Goal: Find specific page/section: Find specific page/section

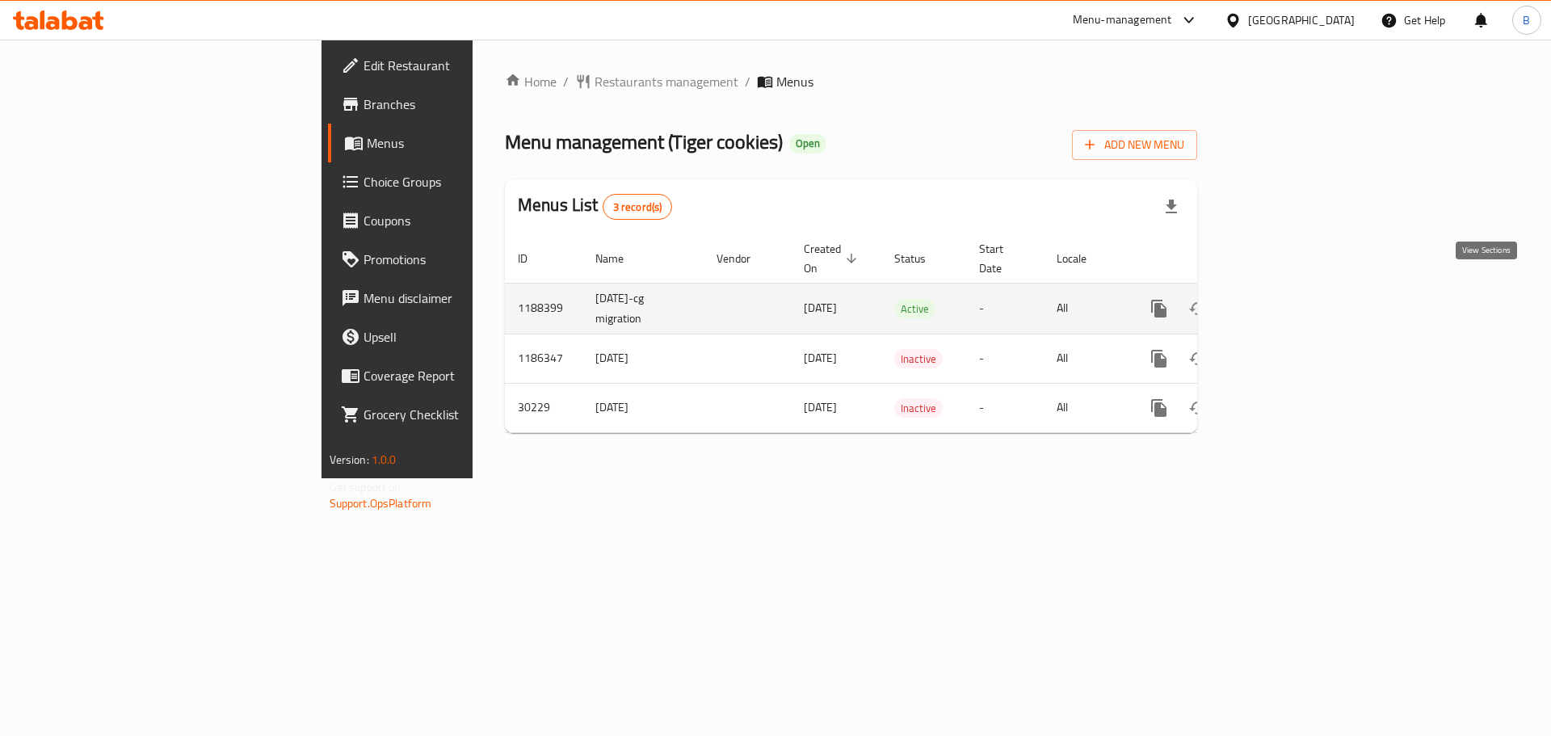
click at [1285, 299] on icon "enhanced table" at bounding box center [1275, 308] width 19 height 19
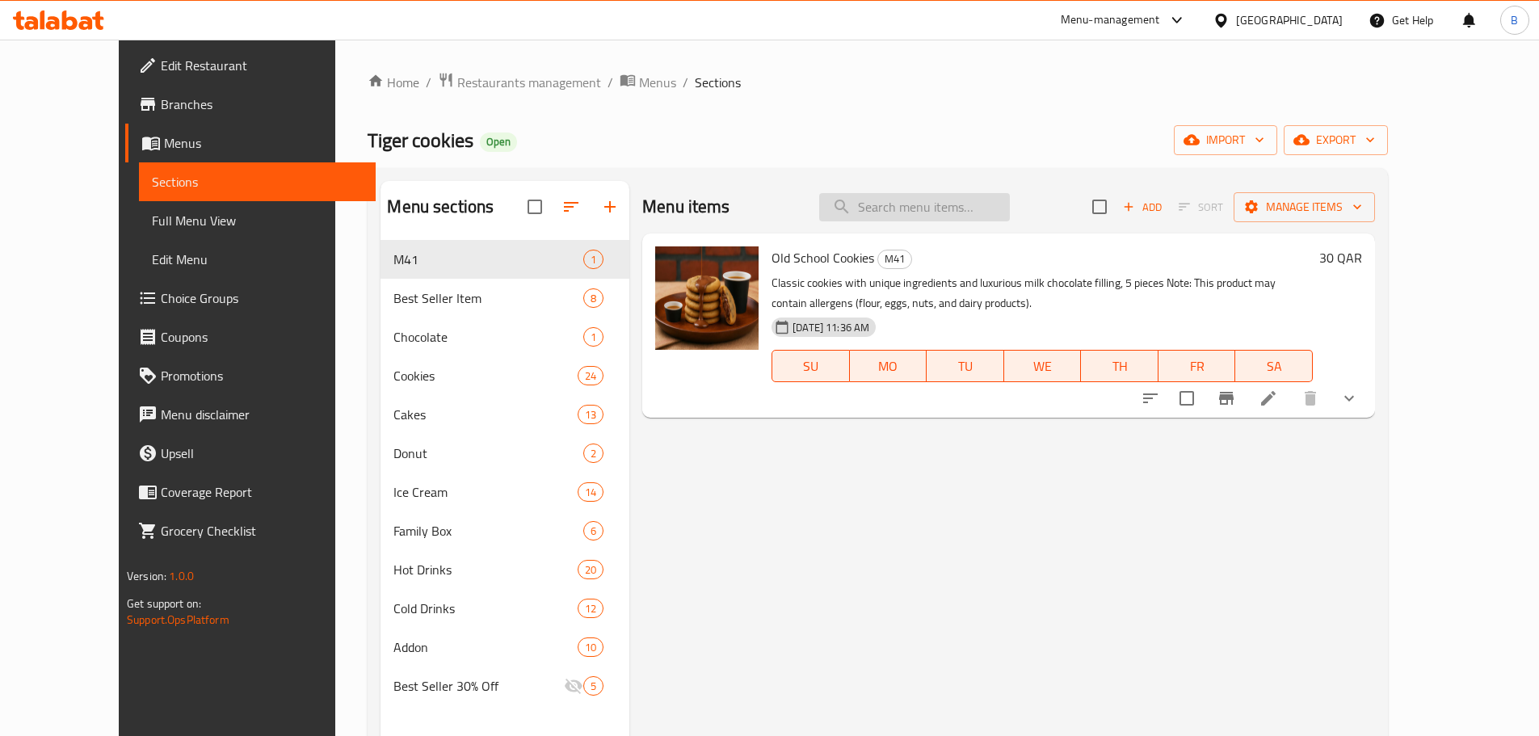
click at [947, 216] on input "search" at bounding box center [914, 207] width 191 height 28
paste input "Mini Box 3 Pieces"
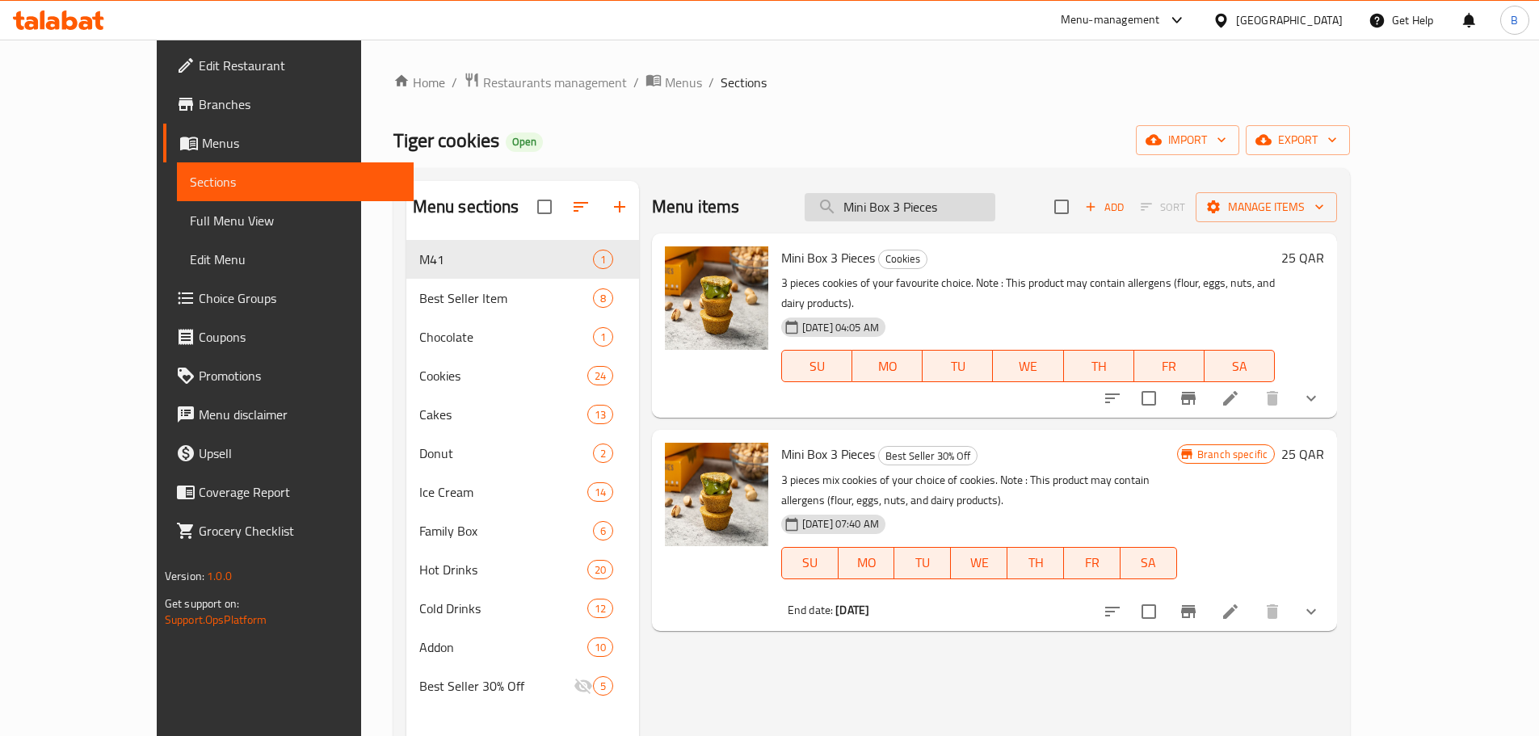
click at [938, 209] on input "Mini Box 3 Pieces" at bounding box center [900, 207] width 191 height 28
paste input "Small Box special 6 p"
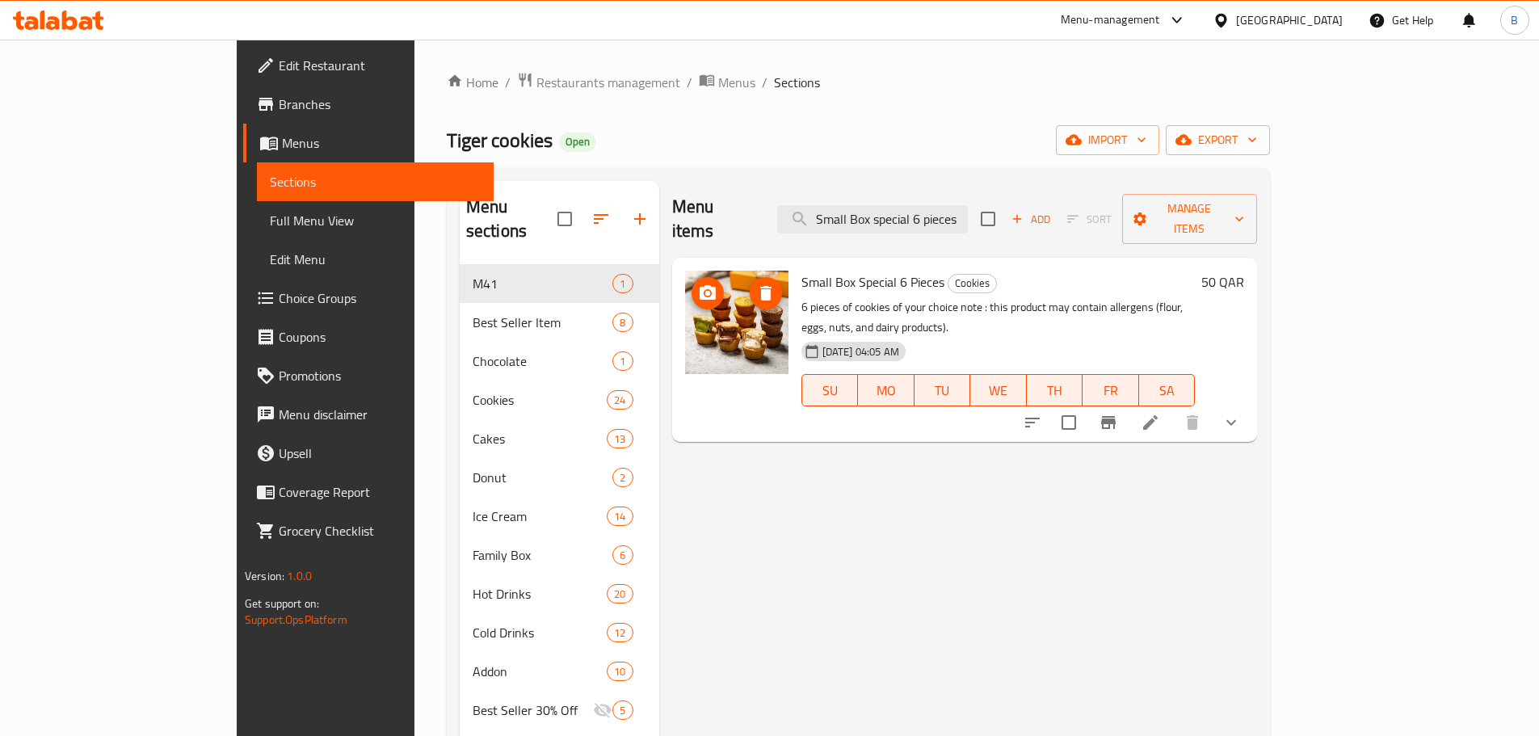
type input "Small Box special 6 pieces"
click at [699, 78] on icon "breadcrumb" at bounding box center [707, 80] width 16 height 16
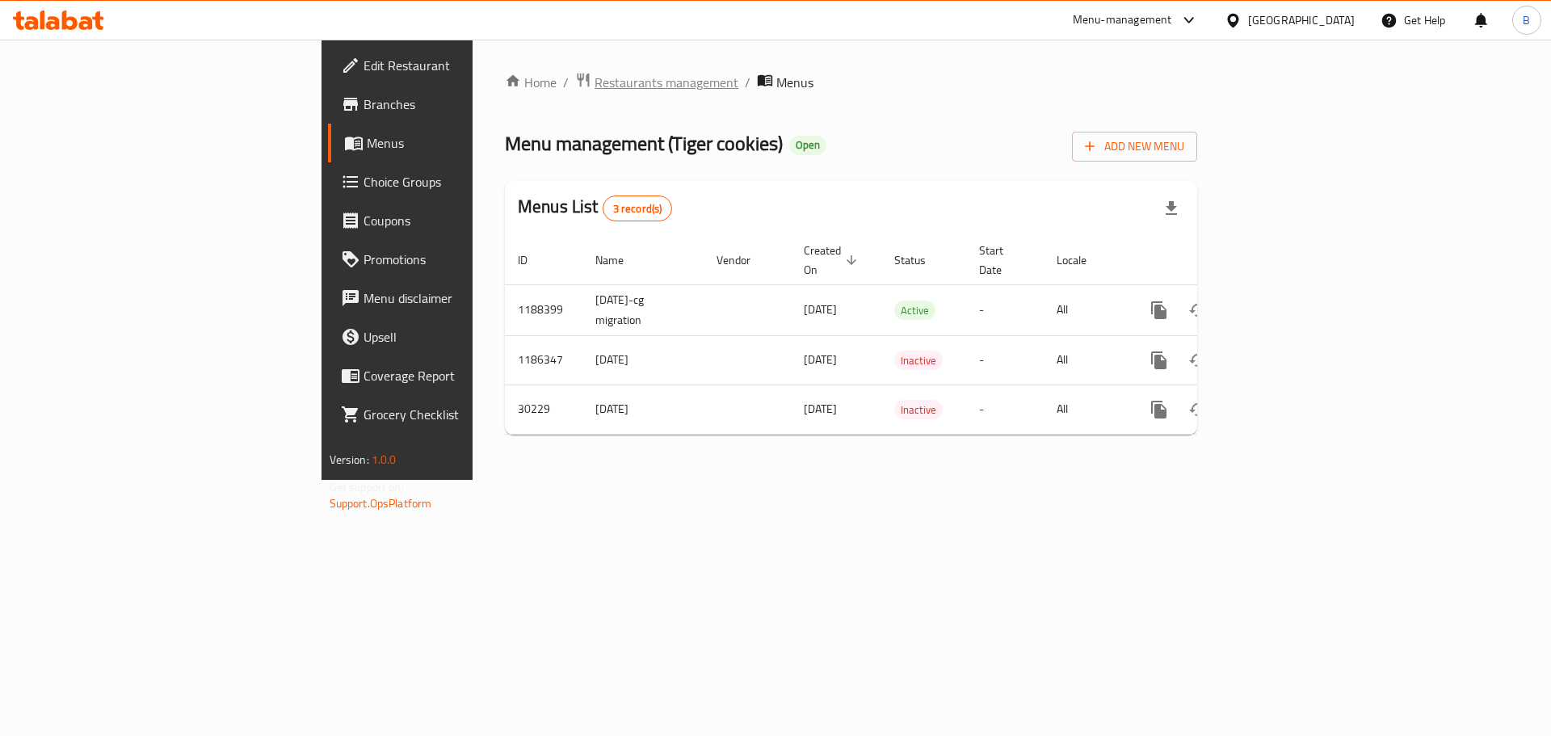
click at [595, 92] on span "Restaurants management" at bounding box center [667, 82] width 144 height 19
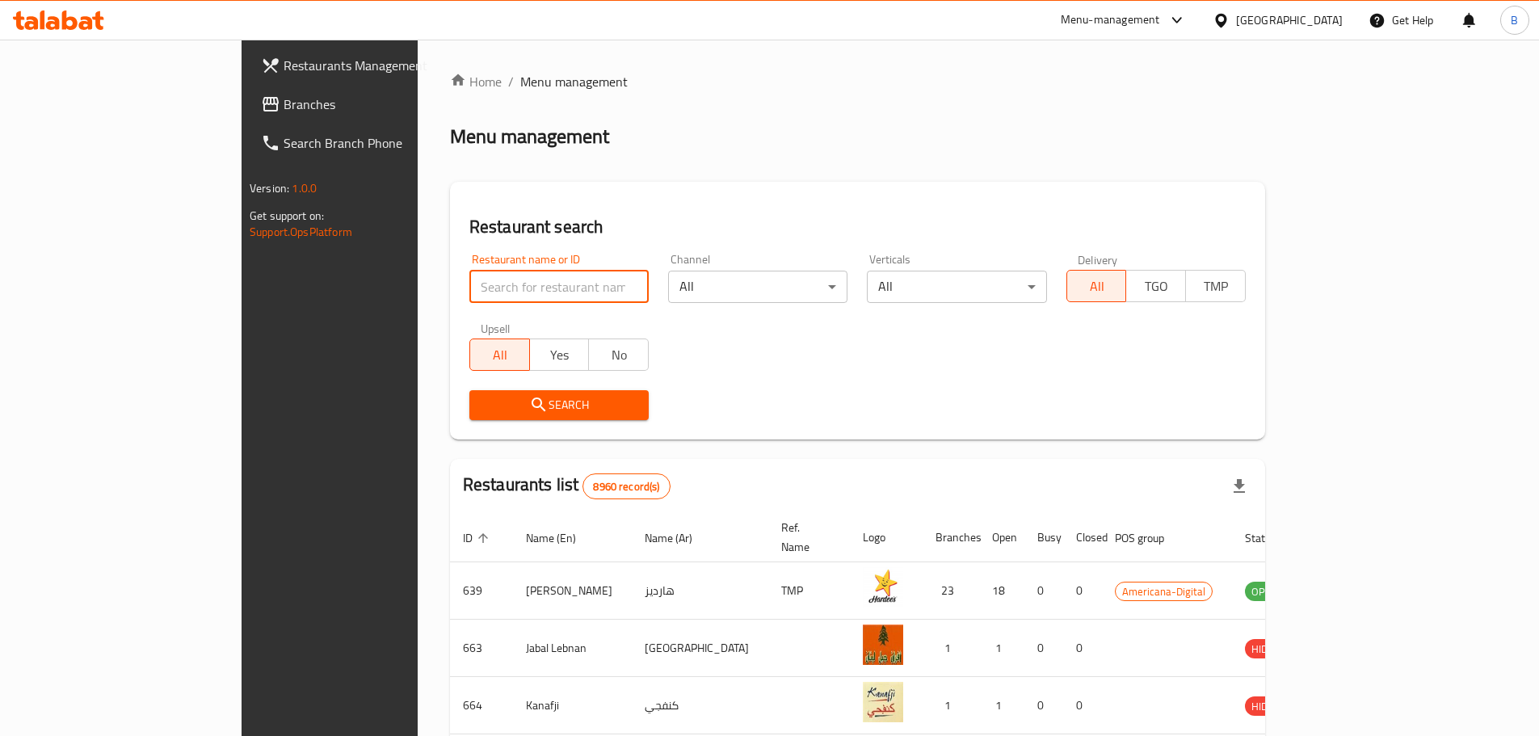
click at [469, 279] on input "search" at bounding box center [558, 287] width 179 height 32
type input "xfire"
click button "Search" at bounding box center [558, 405] width 179 height 30
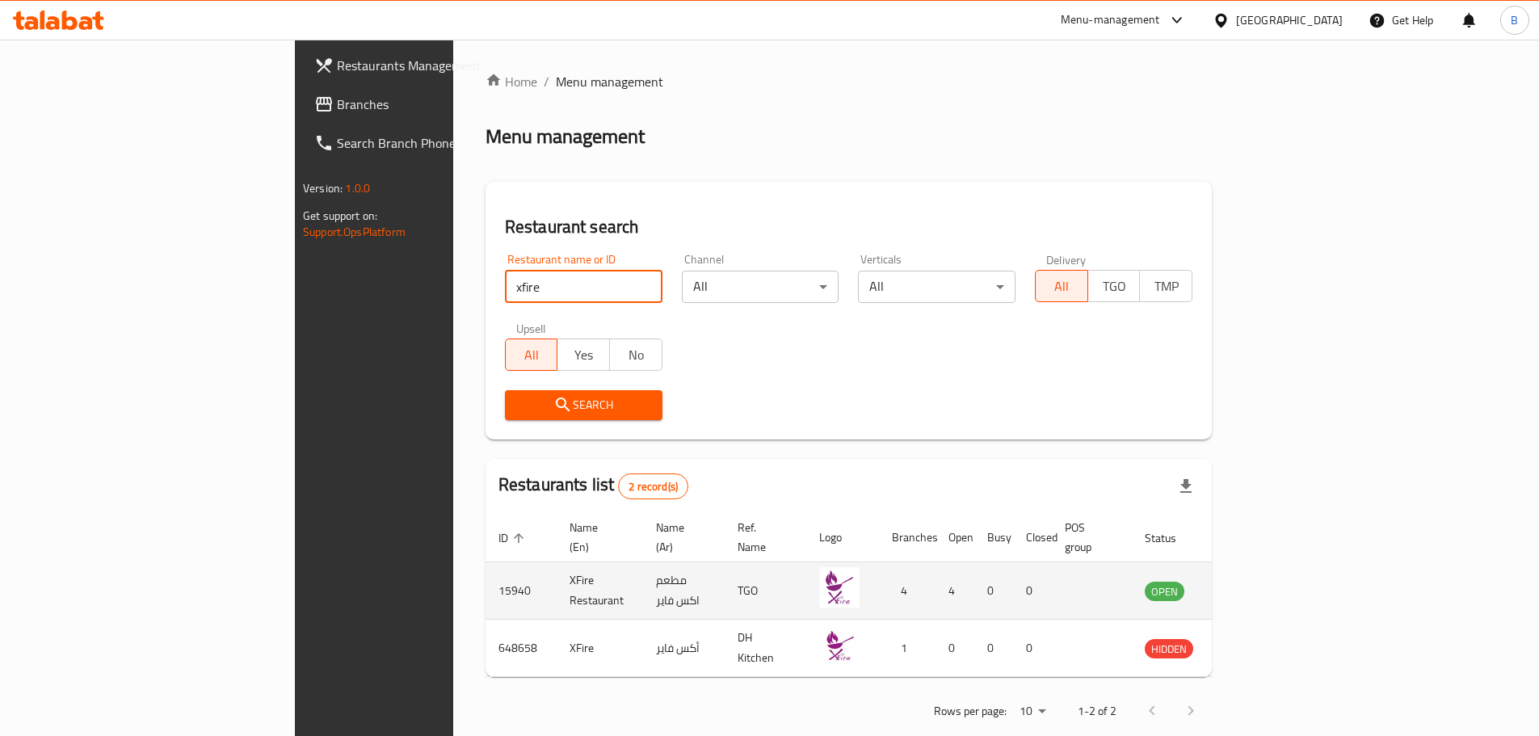
click at [1248, 585] on icon "enhanced table" at bounding box center [1239, 592] width 18 height 14
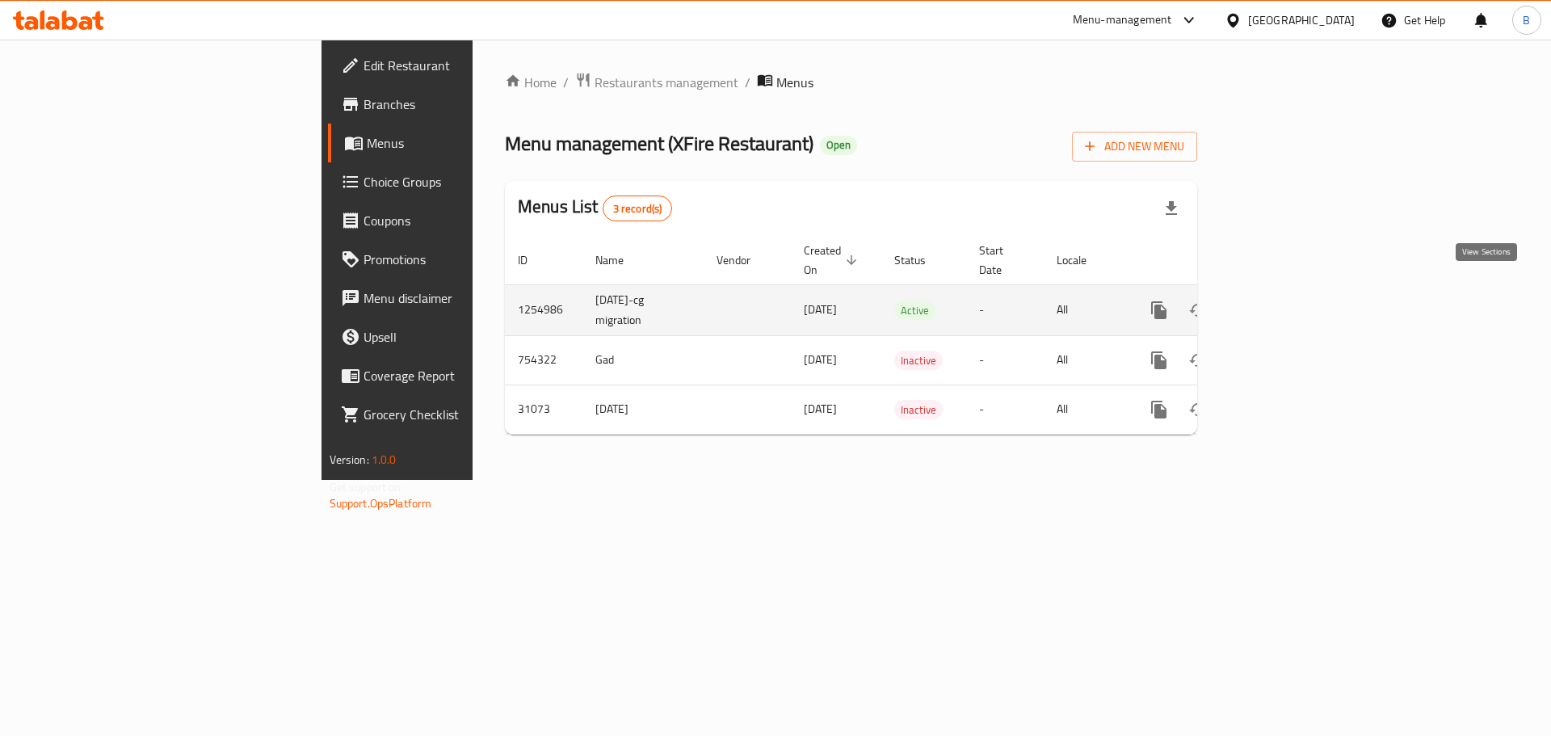
click at [1285, 301] on icon "enhanced table" at bounding box center [1275, 310] width 19 height 19
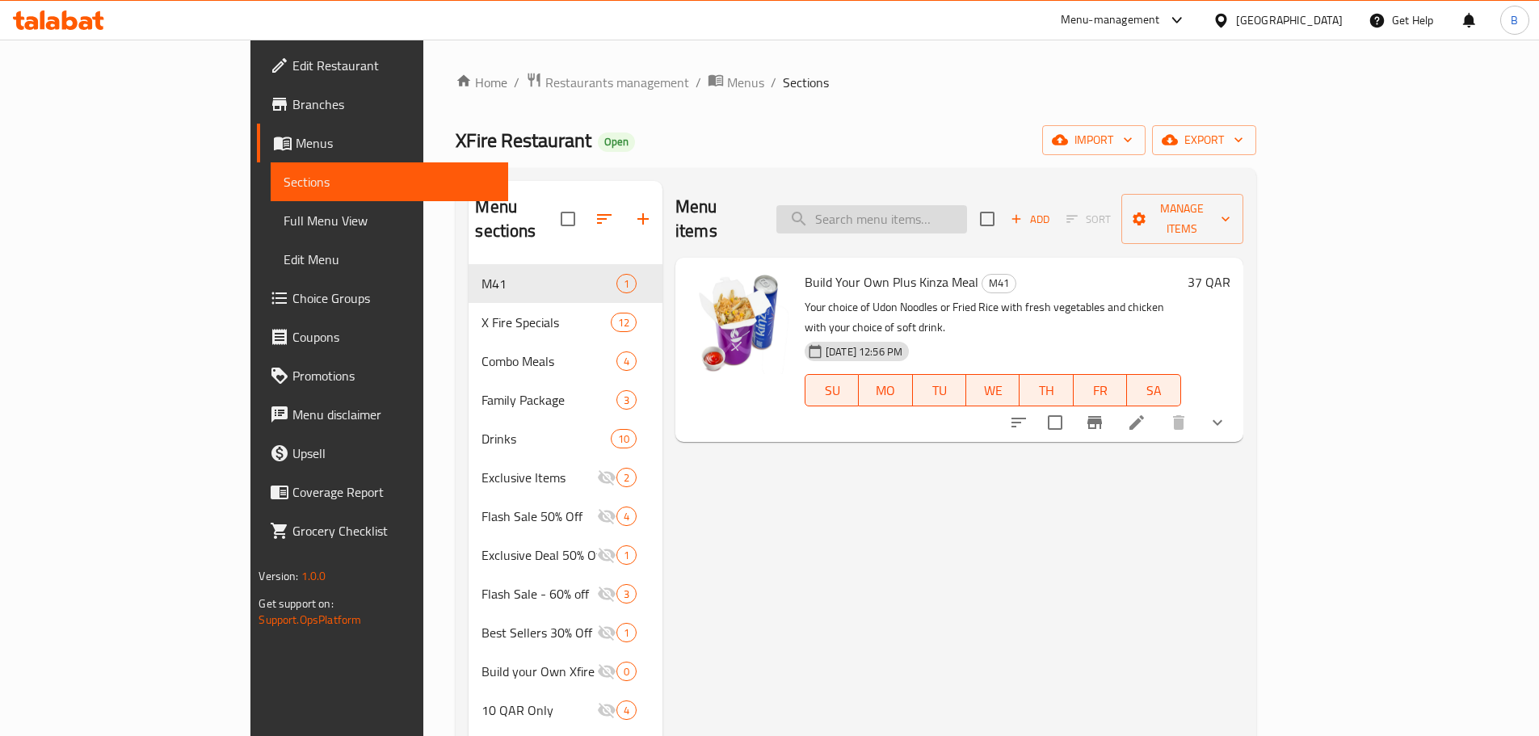
click at [955, 218] on input "search" at bounding box center [871, 219] width 191 height 28
paste input "Mongolian Chicken Spicy"
type input "Mongolian Chicken Spicy"
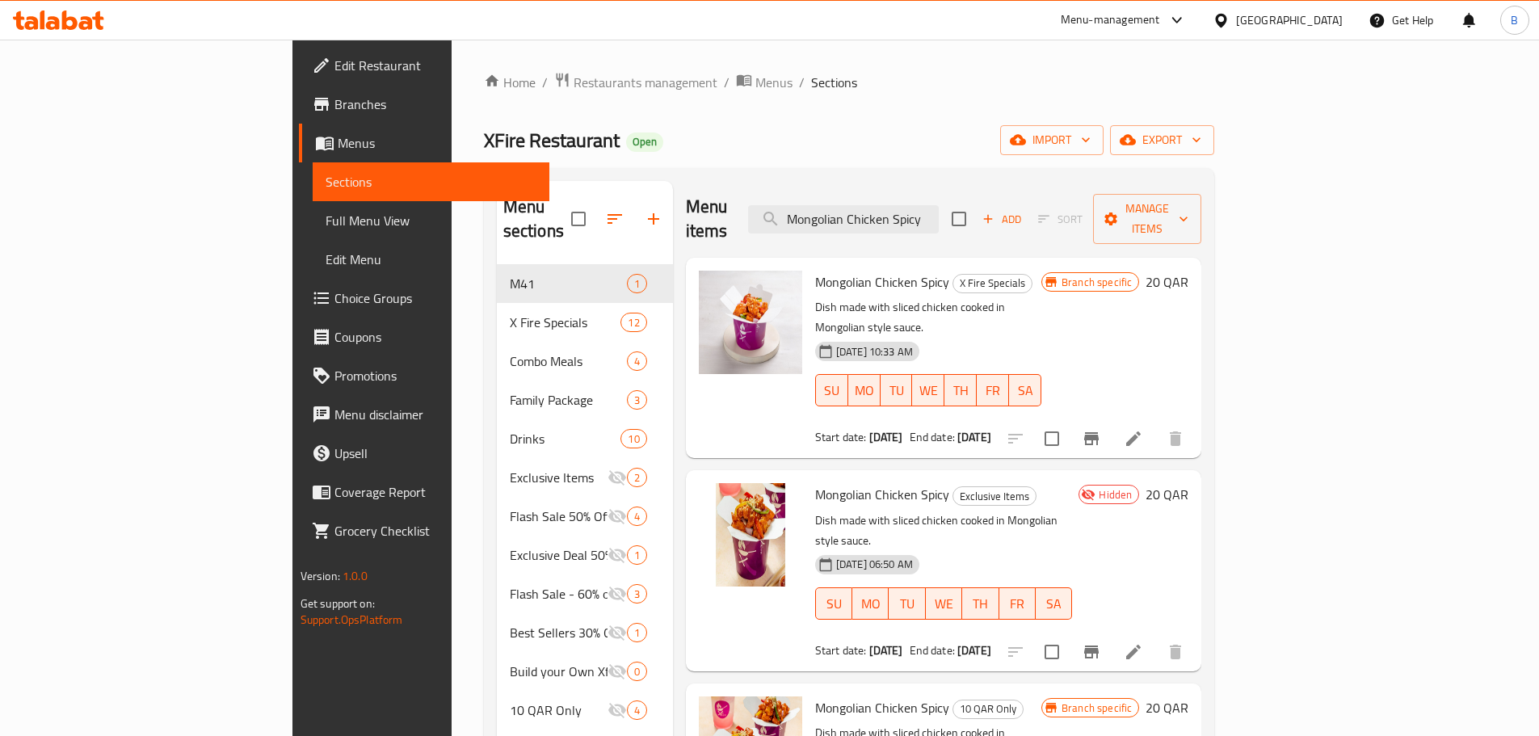
click at [957, 225] on div "Menu items Mongolian Chicken Spicy Add Sort Manage items" at bounding box center [944, 219] width 516 height 77
click at [939, 215] on input "Mongolian Chicken Spicy" at bounding box center [843, 219] width 191 height 28
click at [823, 270] on span "Mongolian Chicken Spicy" at bounding box center [882, 282] width 134 height 24
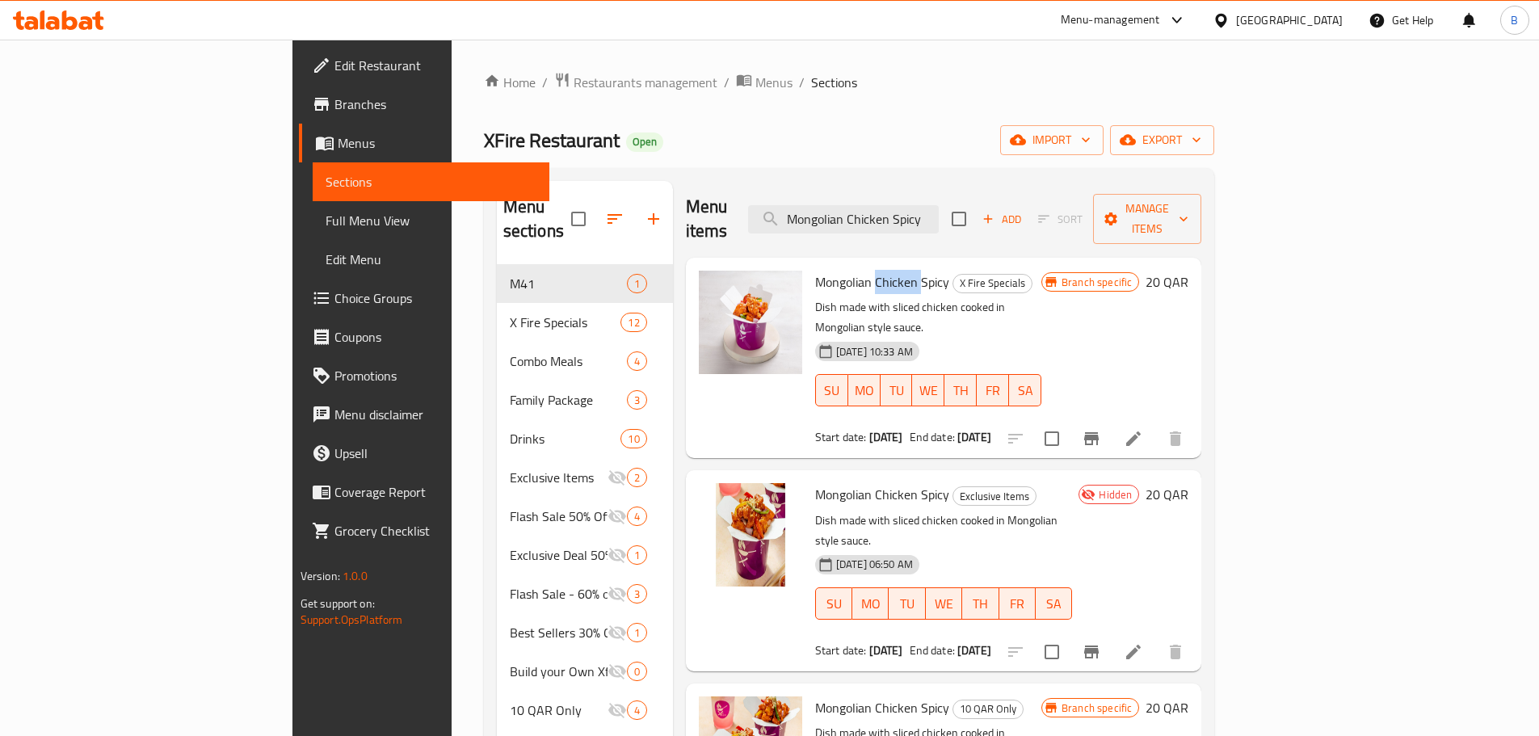
click at [823, 270] on span "Mongolian Chicken Spicy" at bounding box center [882, 282] width 134 height 24
copy h6 "Mongolian Chicken Spicy"
